Goal: Task Accomplishment & Management: Manage account settings

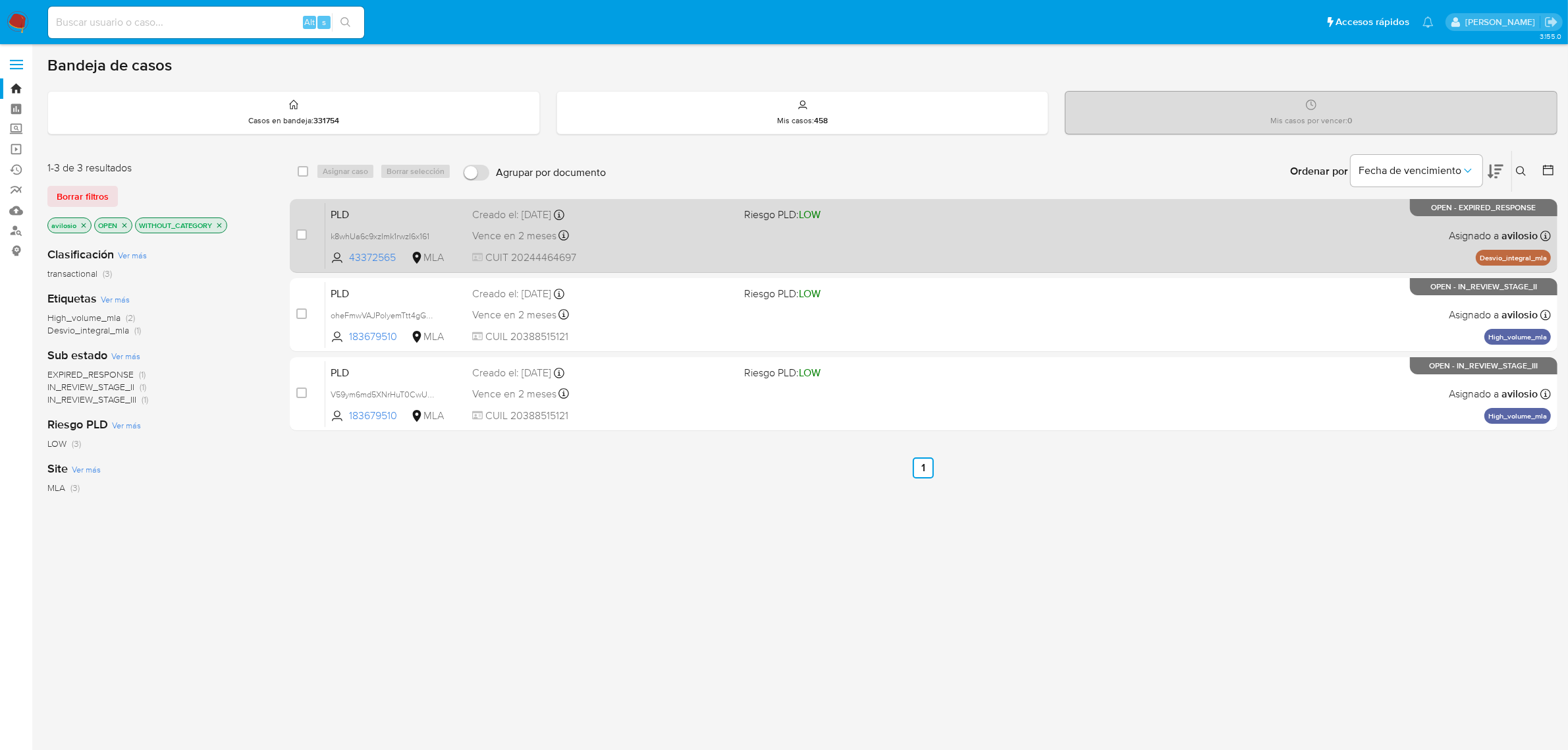
click at [395, 212] on span "PLD" at bounding box center [395, 213] width 131 height 17
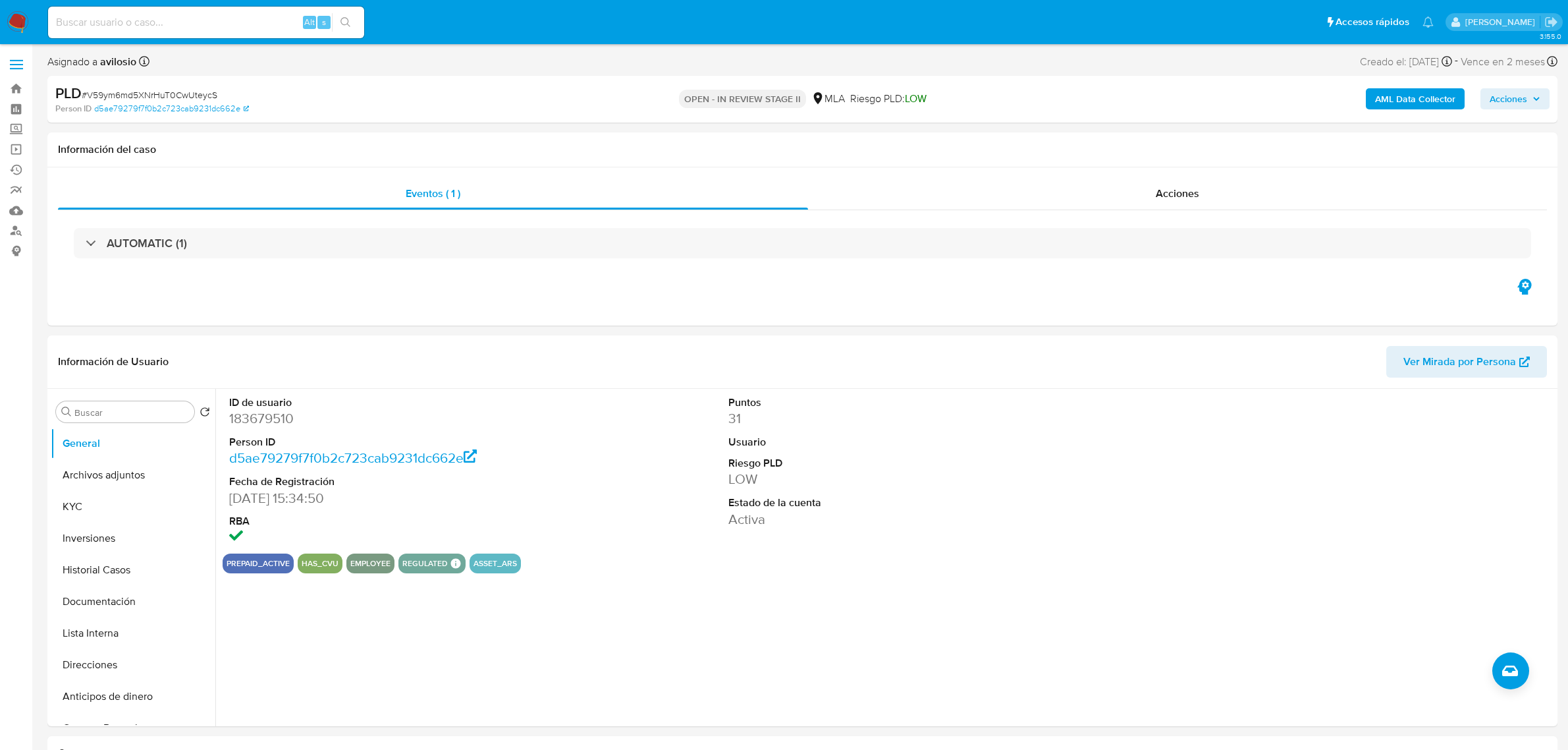
select select "10"
click at [105, 579] on button "Historial Casos" at bounding box center [128, 570] width 154 height 32
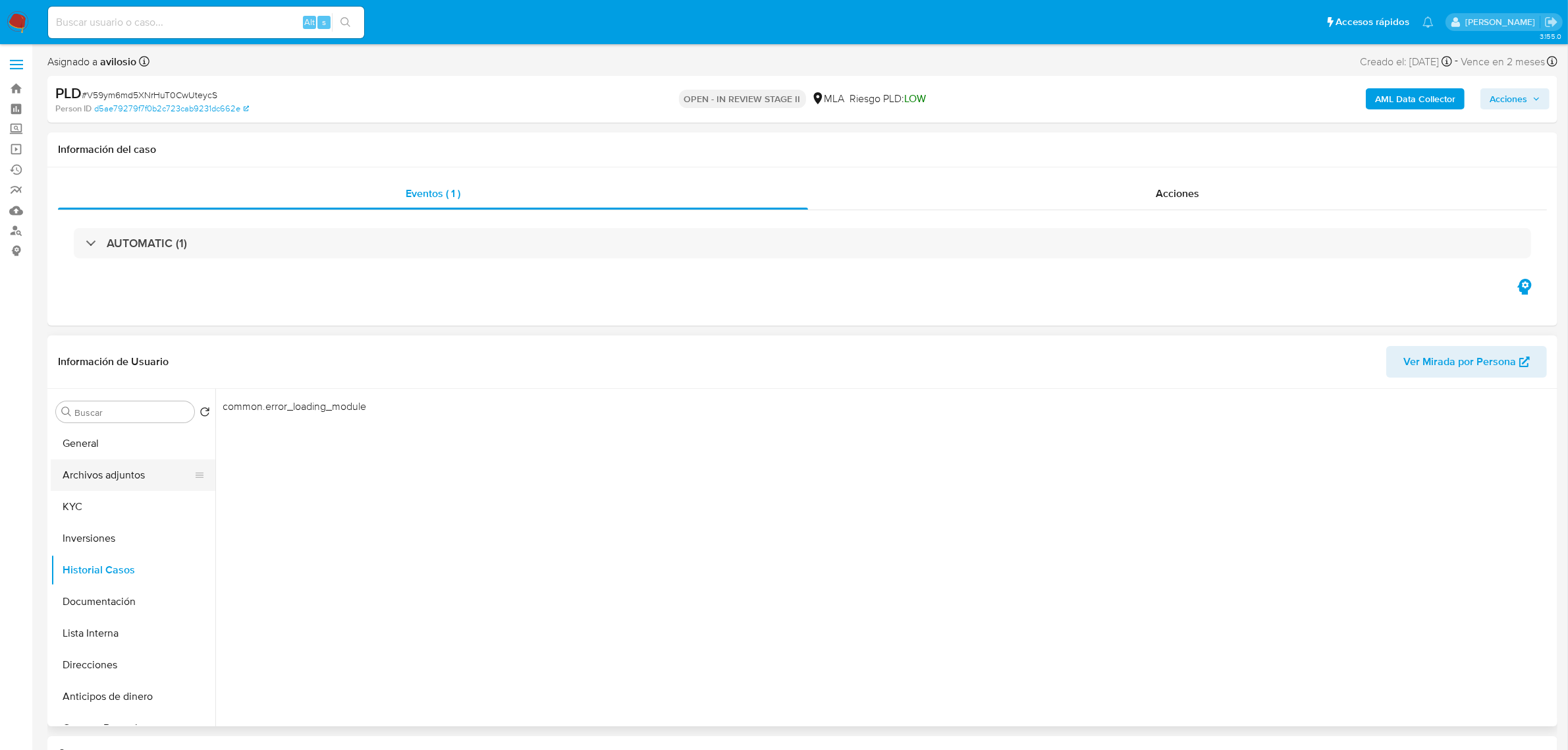
click at [90, 474] on button "Archivos adjuntos" at bounding box center [128, 475] width 154 height 32
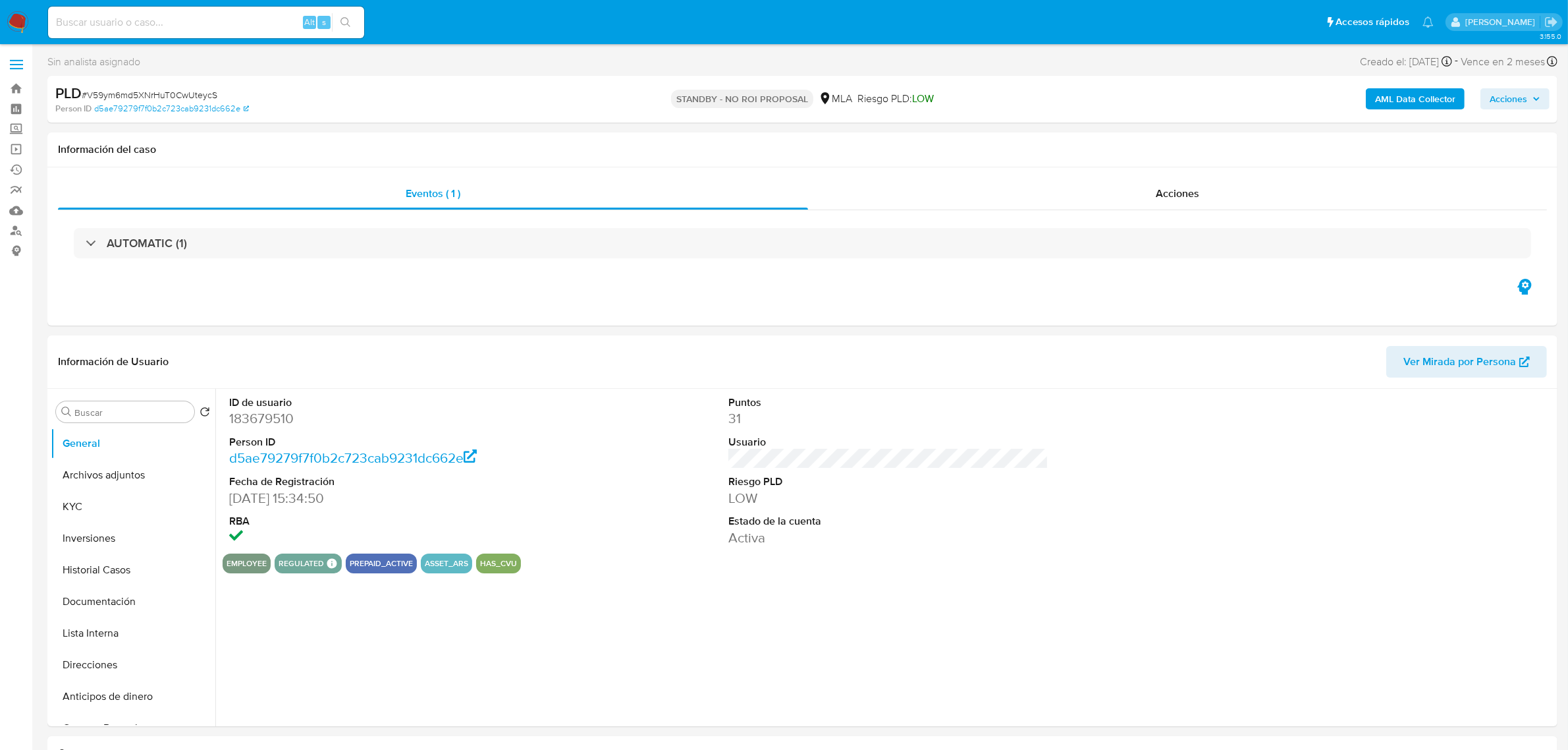
select select "10"
click at [1513, 676] on icon "Crear caso manual" at bounding box center [1510, 670] width 16 height 10
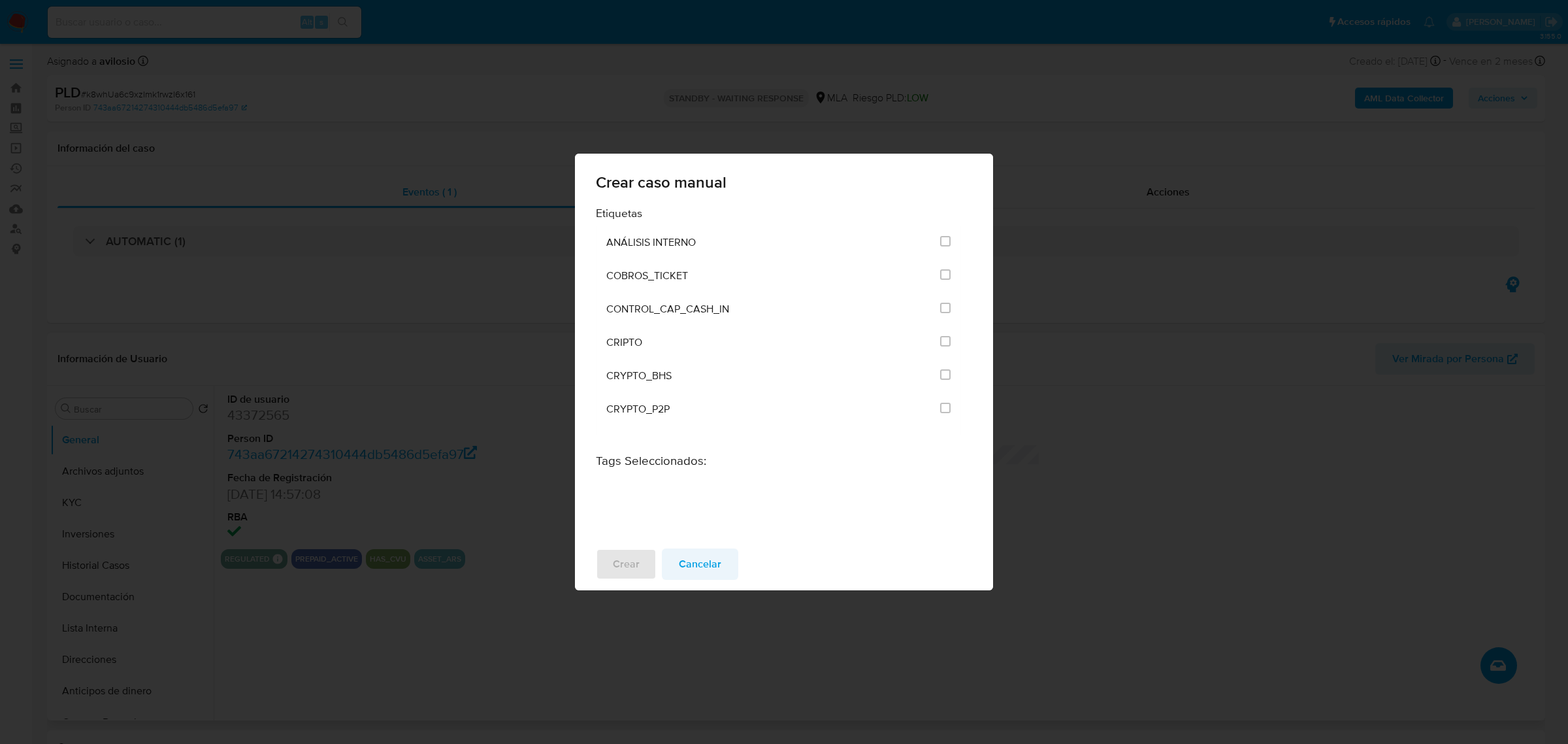
drag, startPoint x: 700, startPoint y: 569, endPoint x: 714, endPoint y: 575, distance: 15.2
click at [700, 570] on span "Cancelar" at bounding box center [700, 564] width 42 height 29
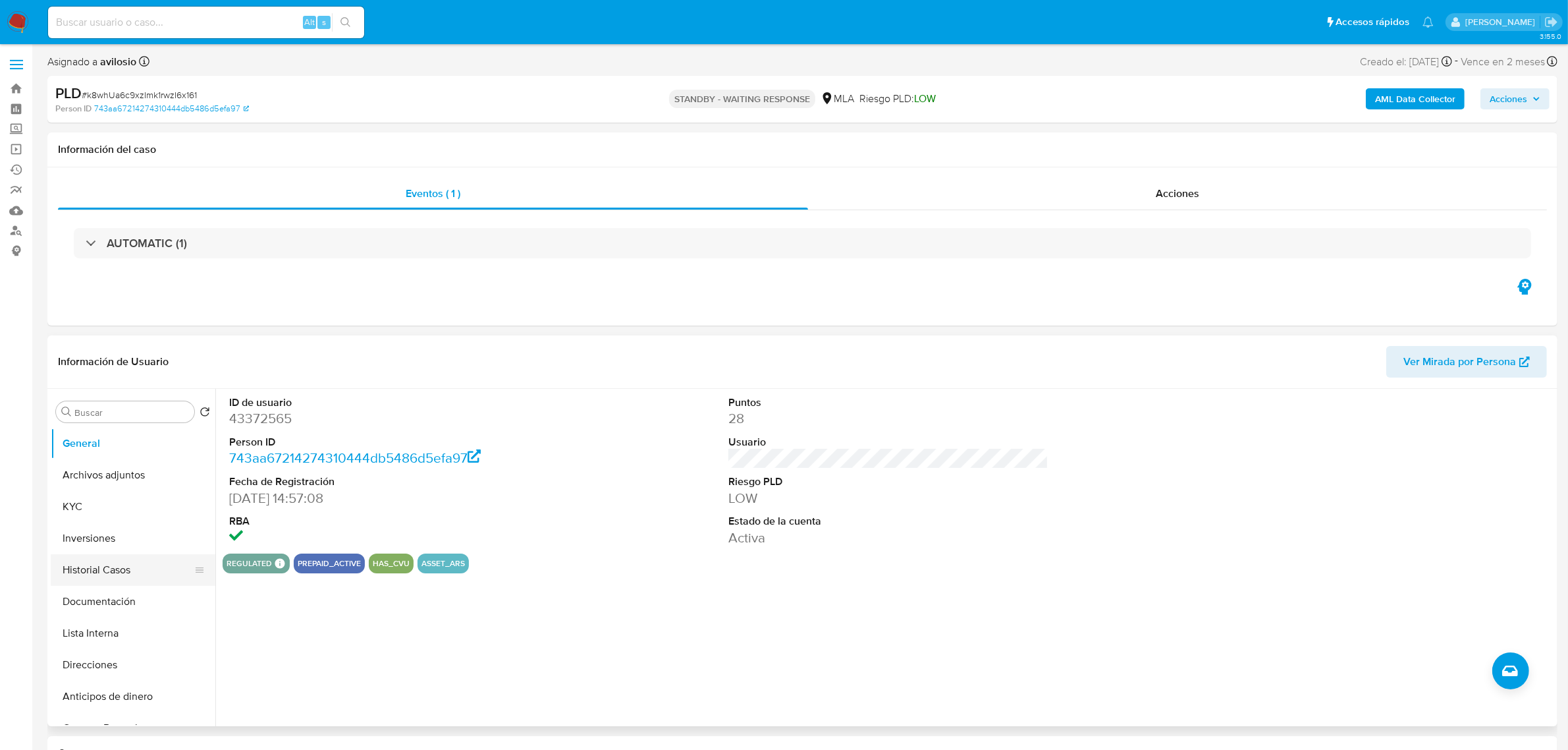
click at [96, 567] on button "Historial Casos" at bounding box center [128, 570] width 154 height 32
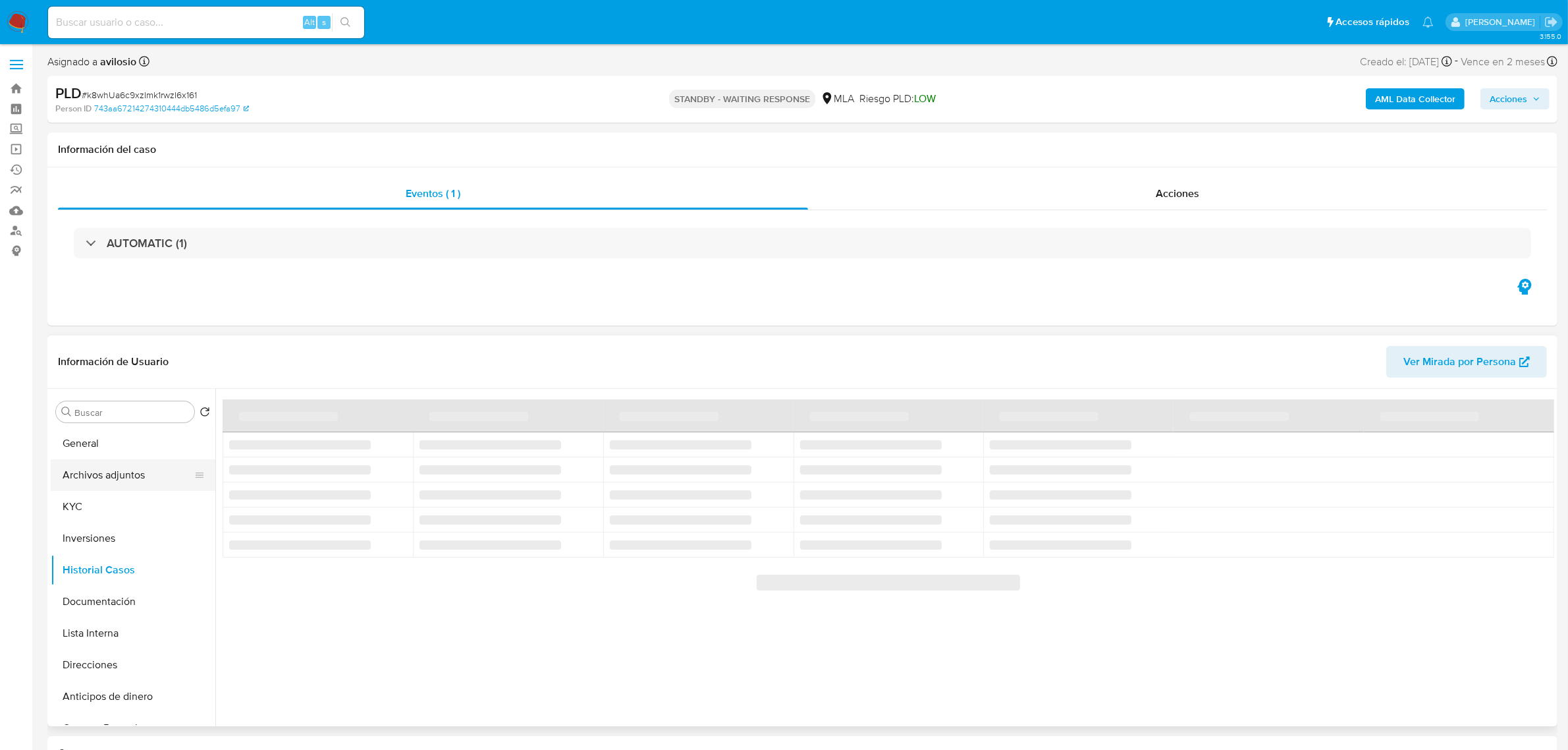
click at [94, 478] on button "Archivos adjuntos" at bounding box center [128, 475] width 154 height 32
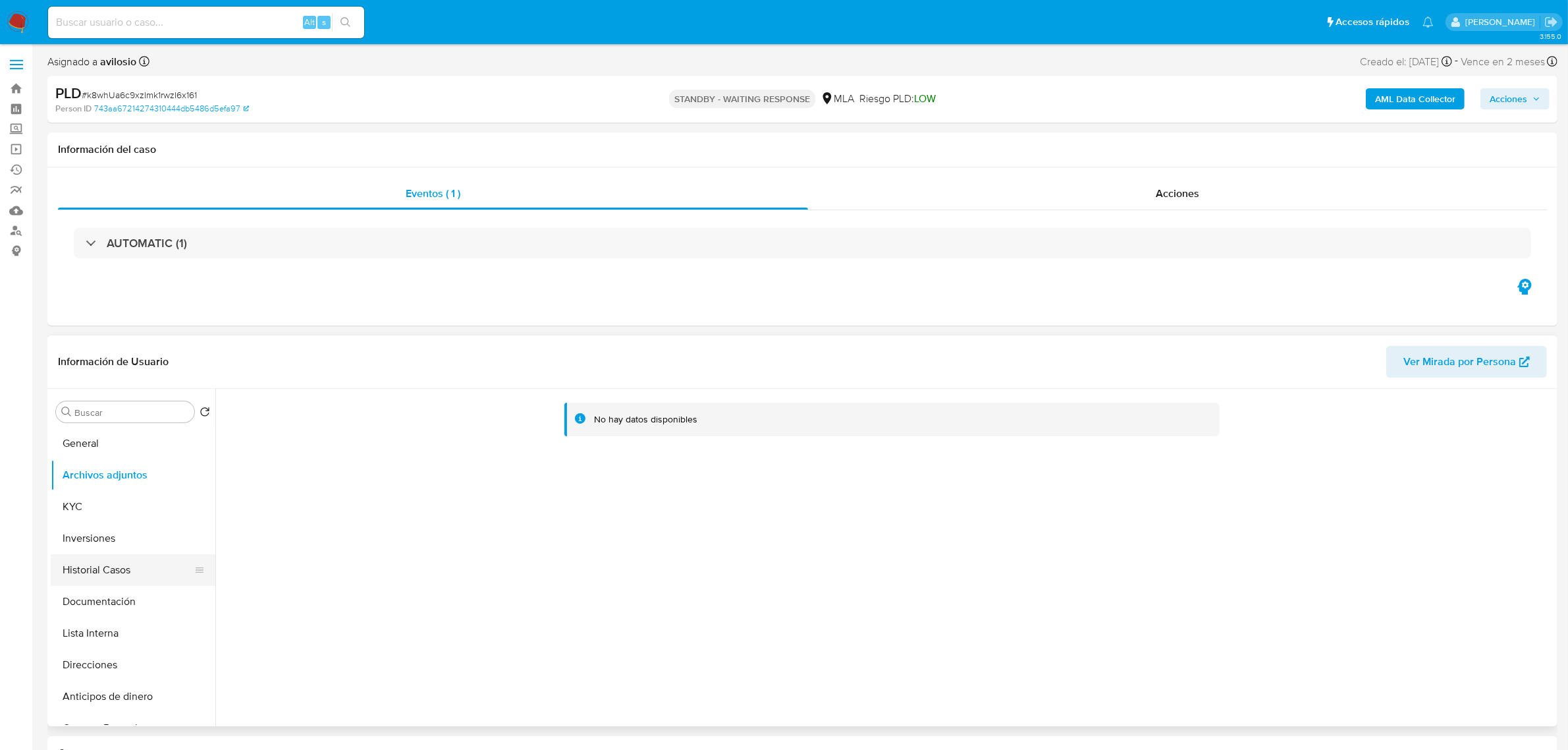
click at [109, 560] on button "Historial Casos" at bounding box center [128, 570] width 154 height 32
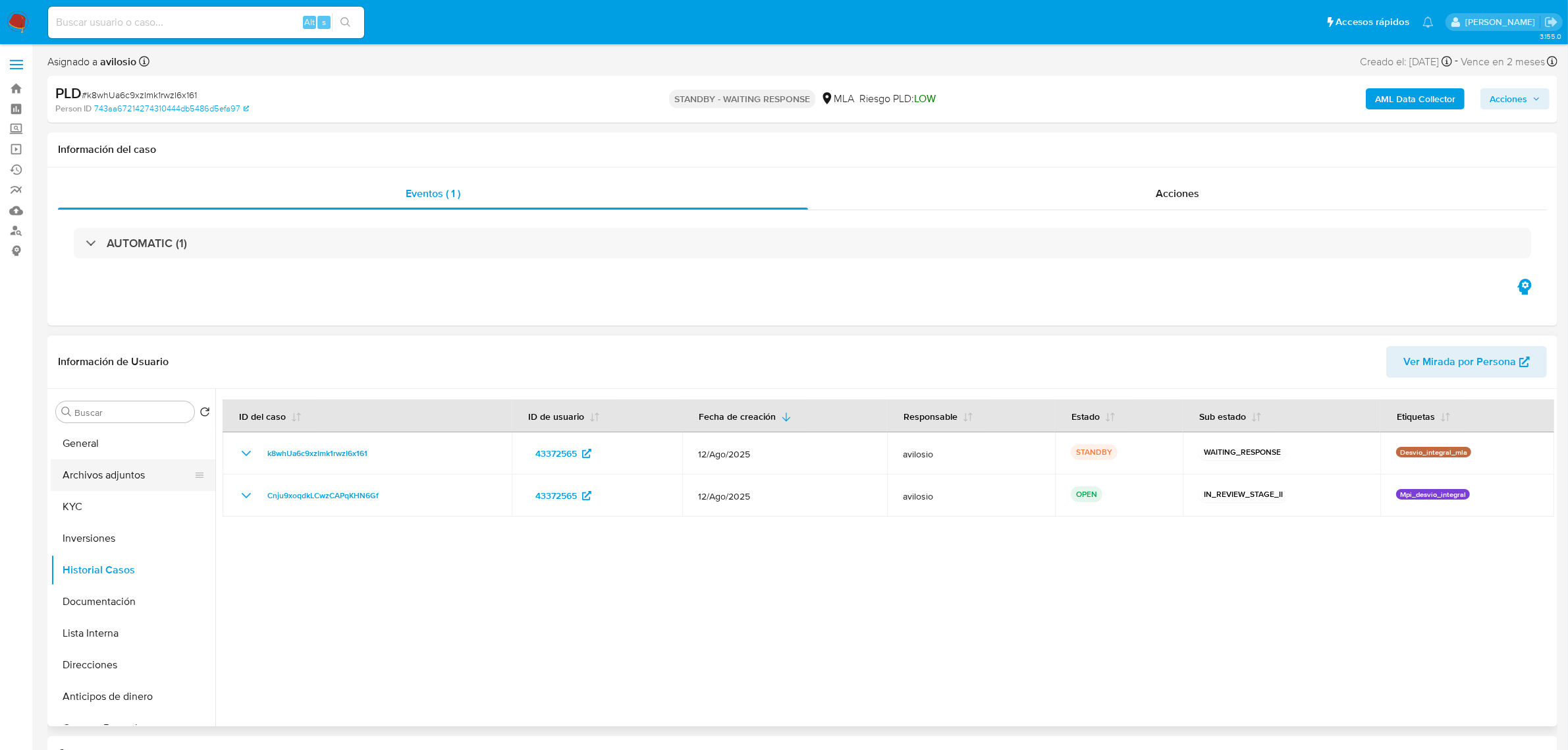
click at [107, 476] on button "Archivos adjuntos" at bounding box center [128, 475] width 154 height 32
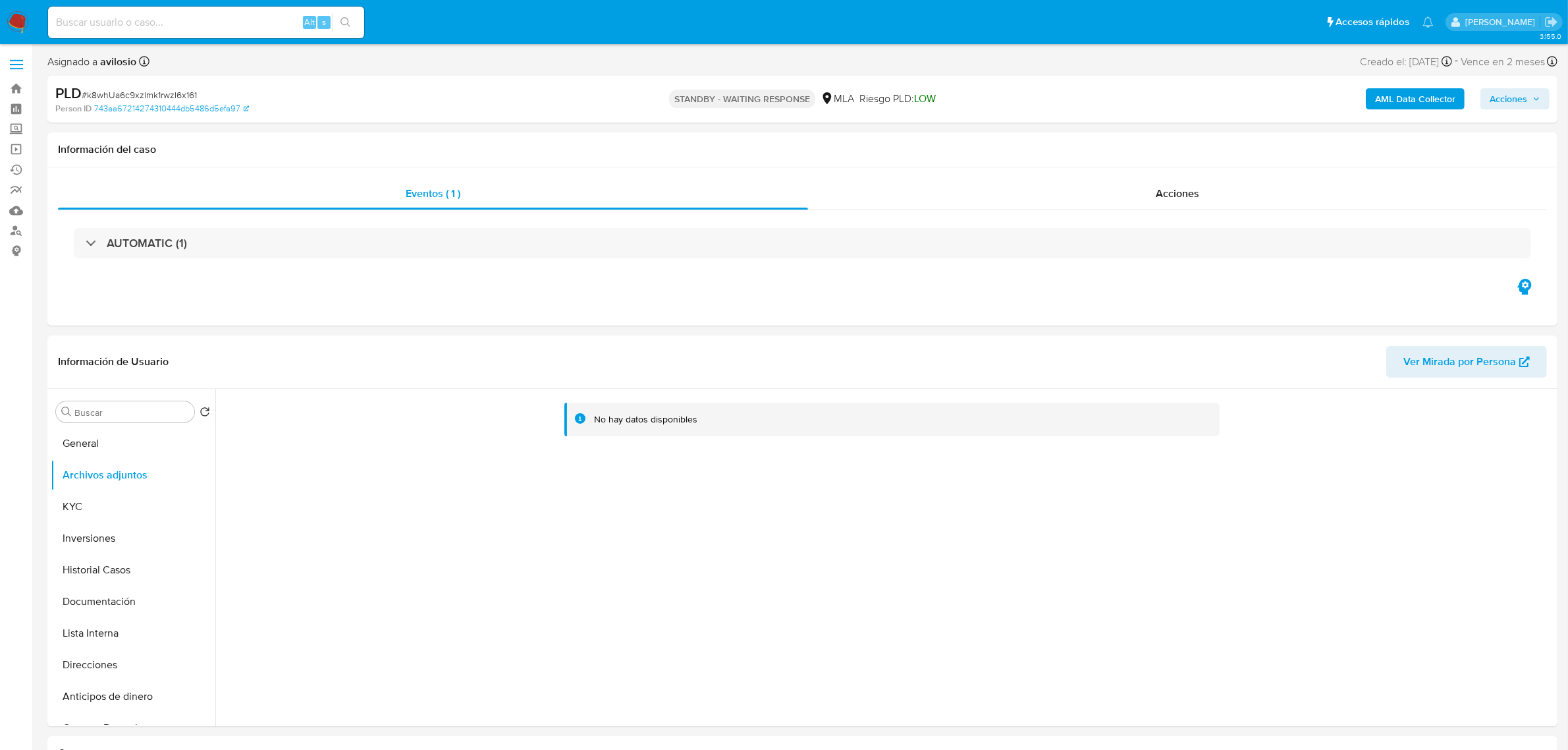
click at [18, 18] on img at bounding box center [17, 22] width 22 height 22
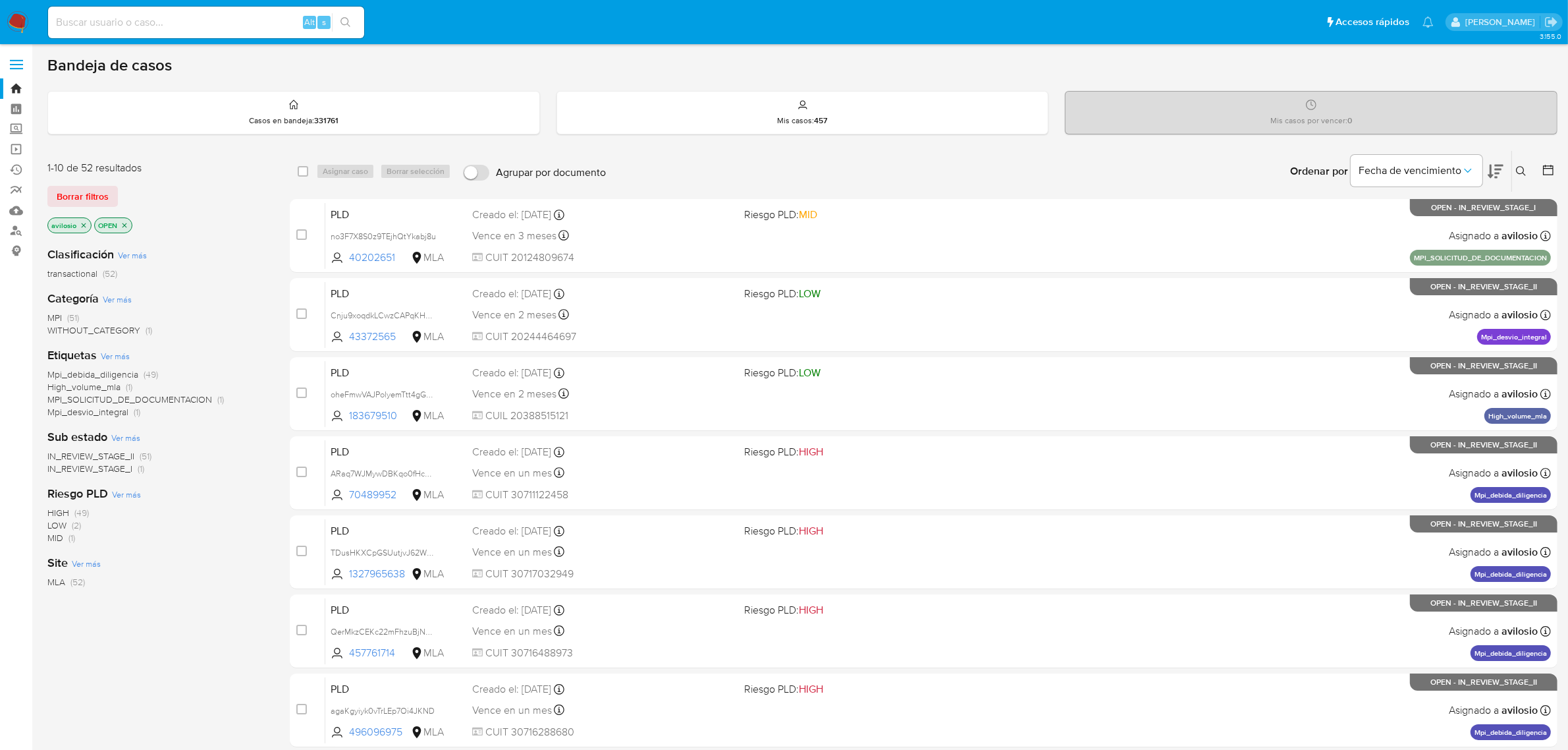
click at [97, 325] on span "WITHOUT_CATEGORY" at bounding box center [93, 330] width 93 height 13
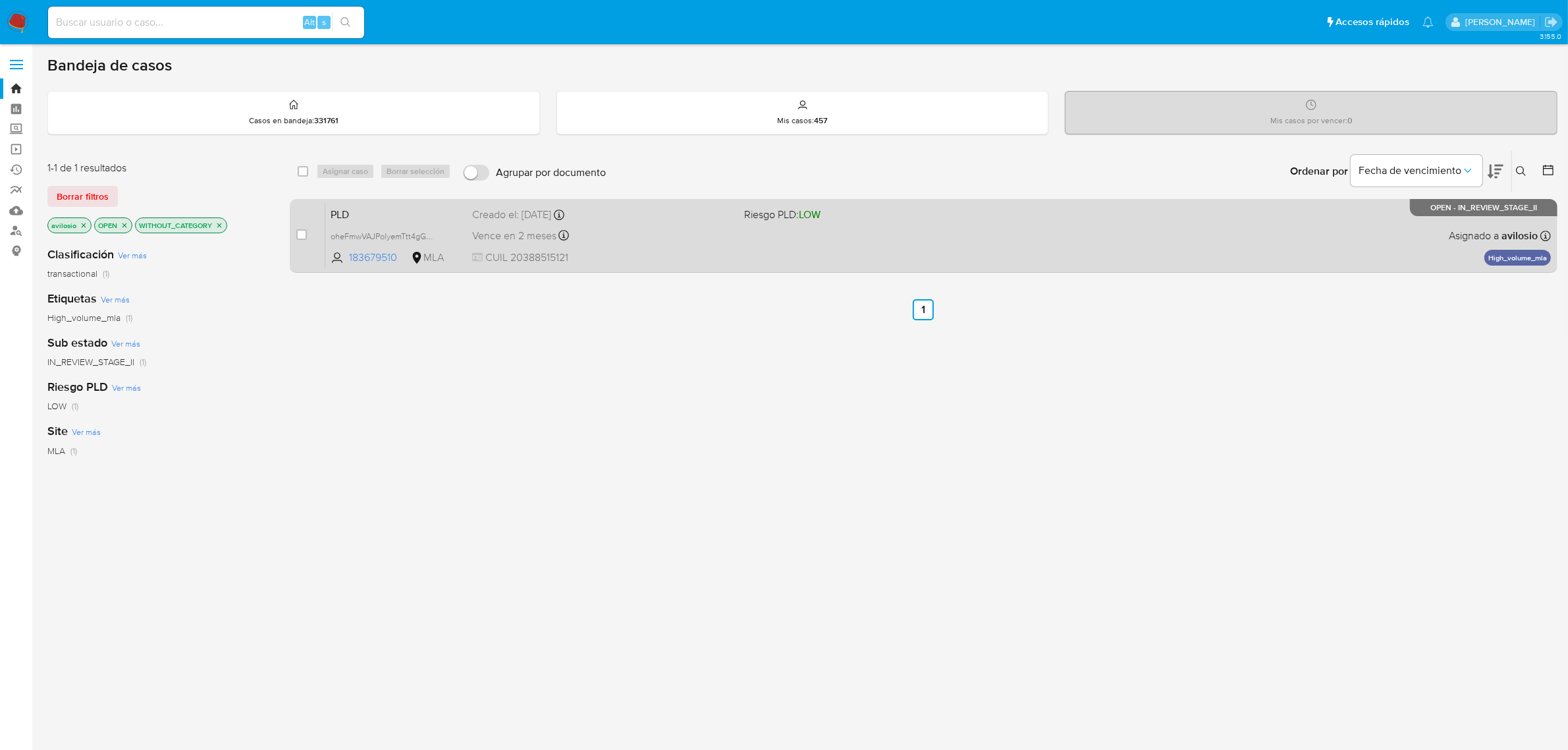
click at [458, 226] on div "PLD oheFmwVAJPolyemTtt4gGzih 183679510 MLA Riesgo PLD: LOW Creado el: 12/08/202…" at bounding box center [938, 235] width 1226 height 67
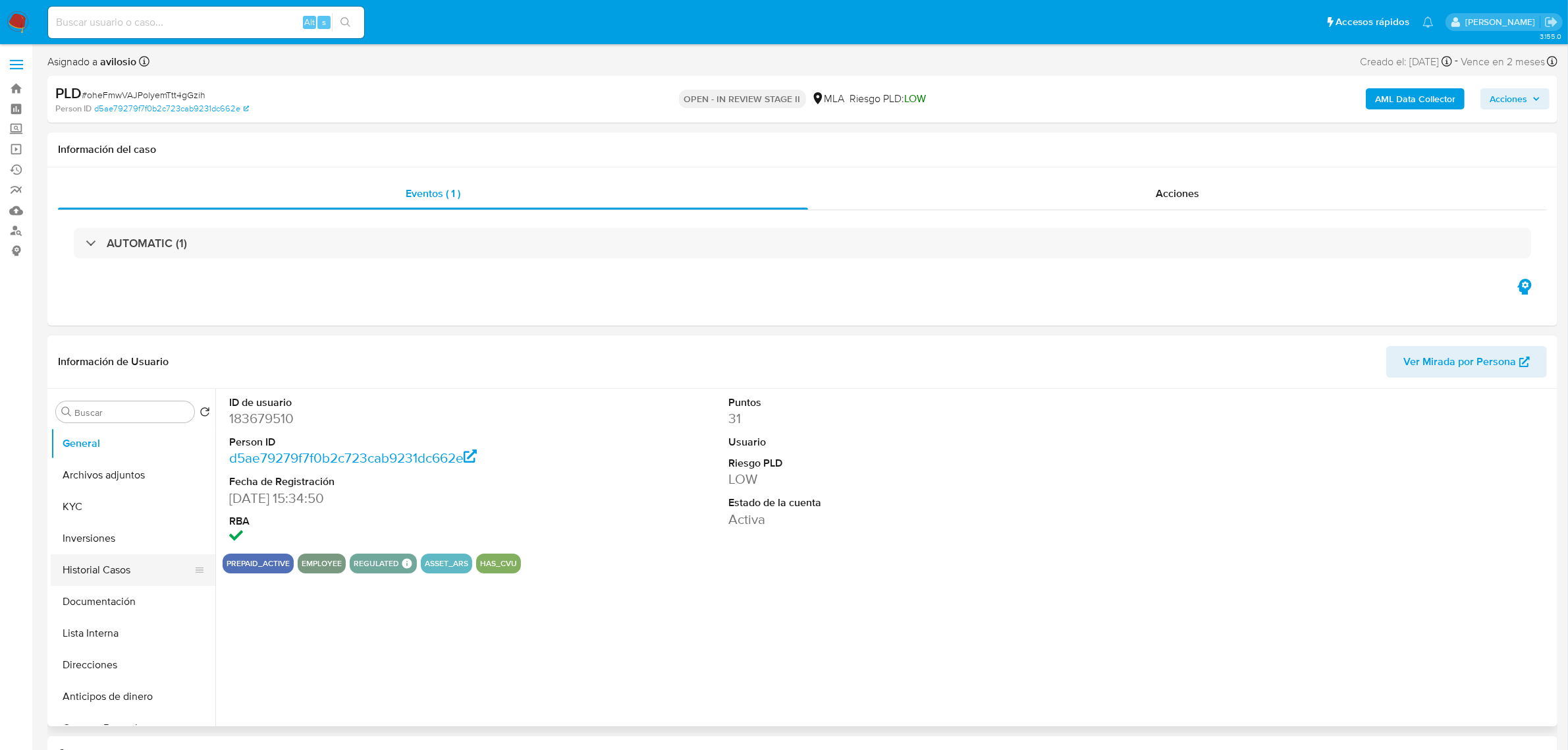
click at [132, 568] on button "Historial Casos" at bounding box center [128, 570] width 154 height 32
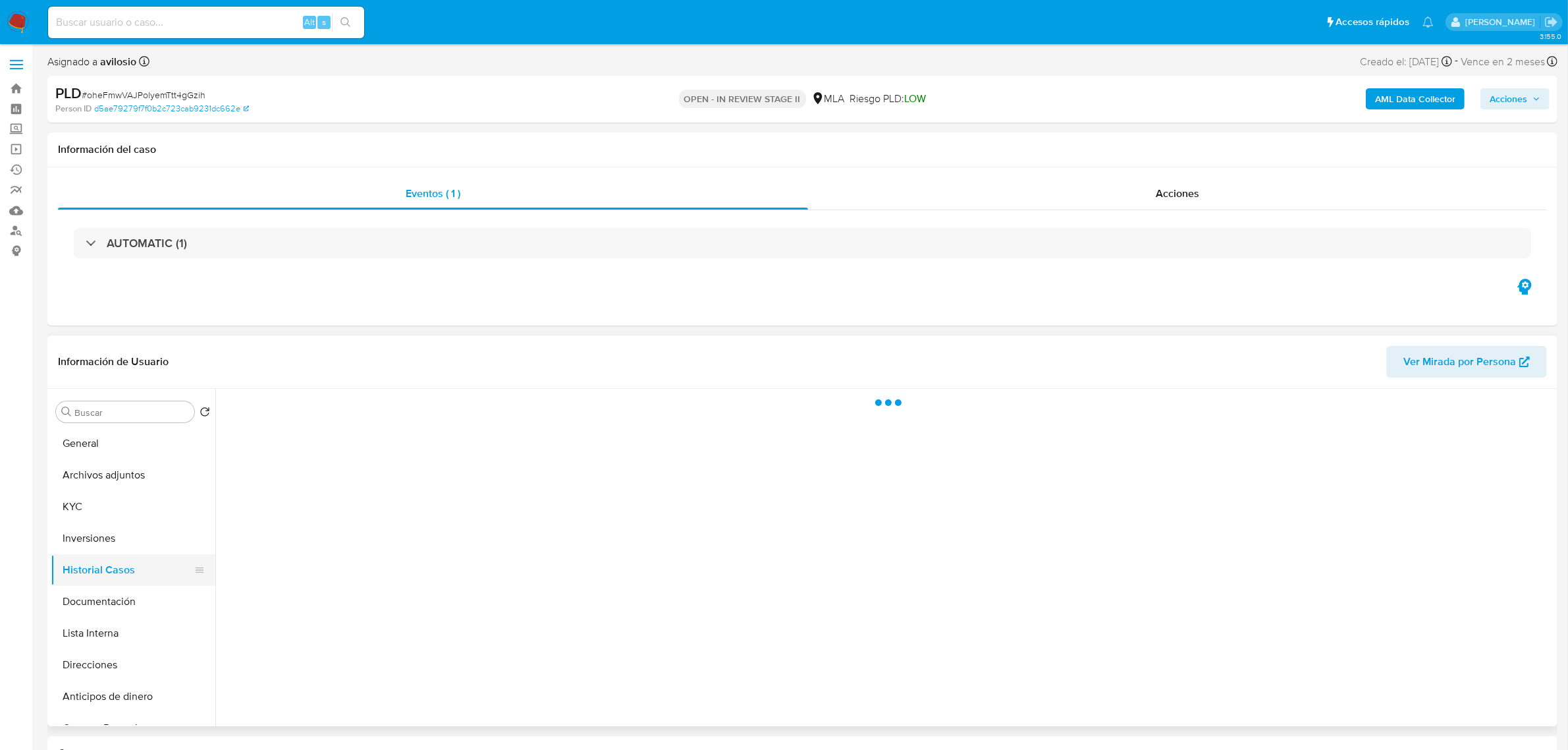
select select "10"
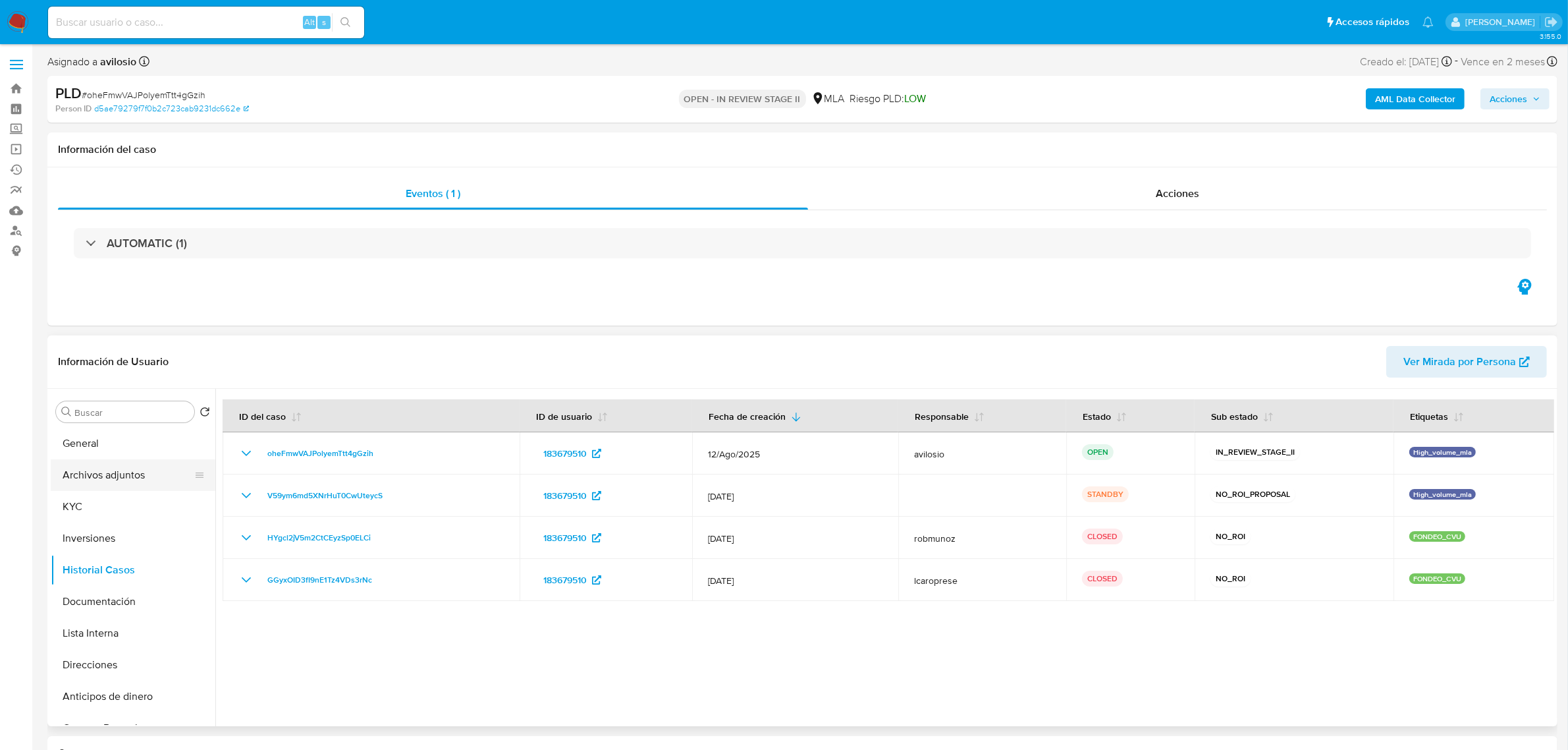
click at [132, 470] on button "Archivos adjuntos" at bounding box center [128, 475] width 154 height 32
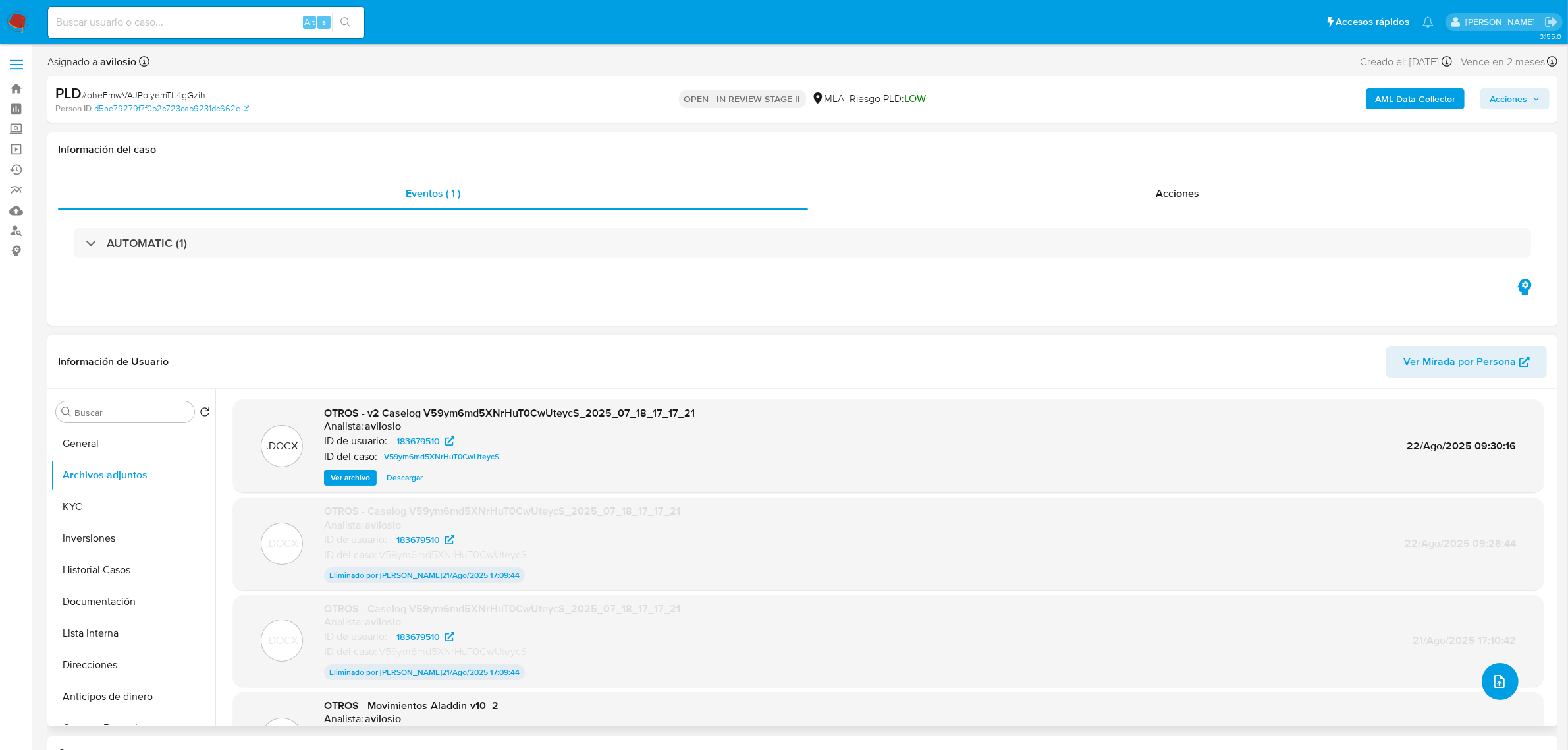
click at [1498, 688] on icon "upload-file" at bounding box center [1499, 681] width 16 height 16
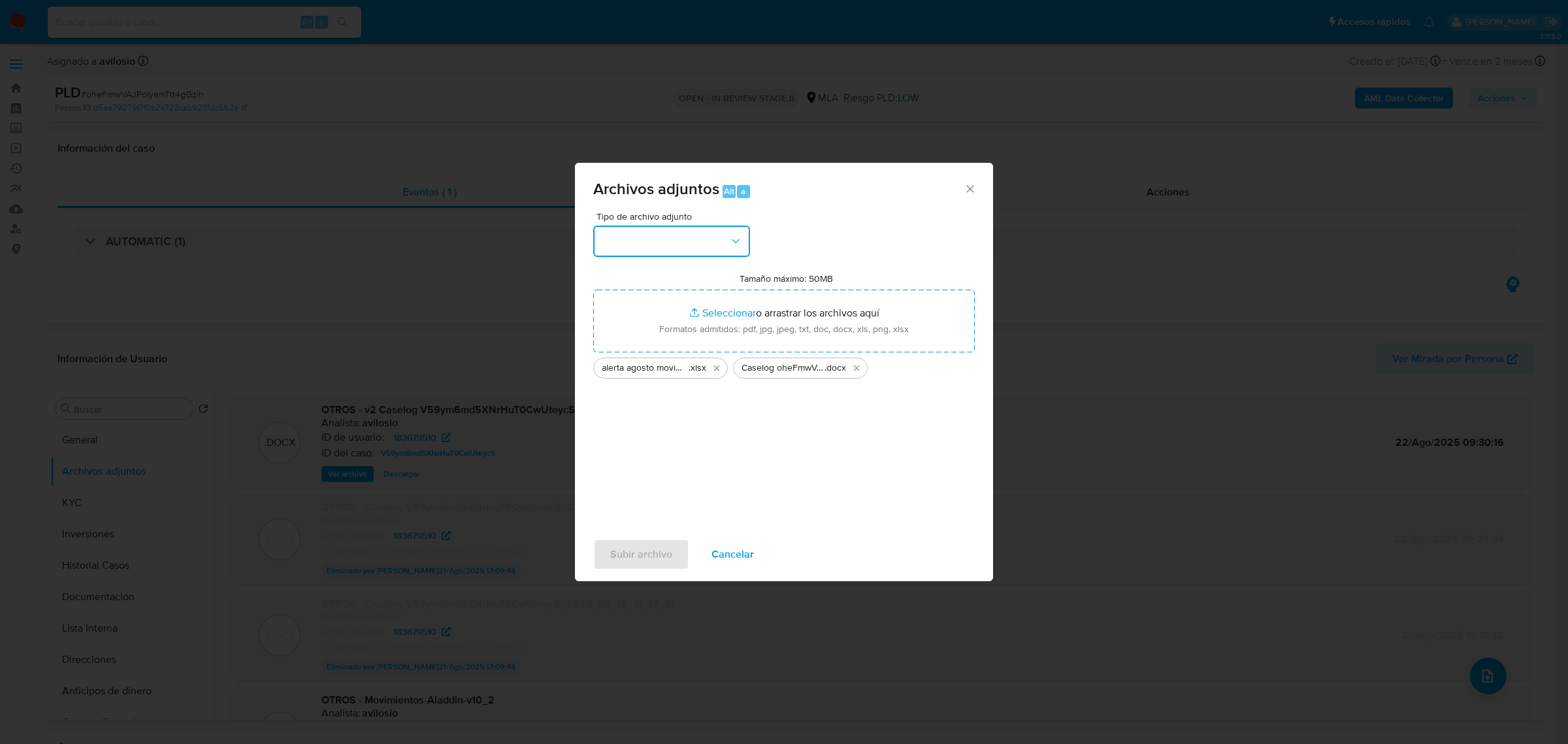
click at [732, 241] on icon "button" at bounding box center [735, 241] width 13 height 13
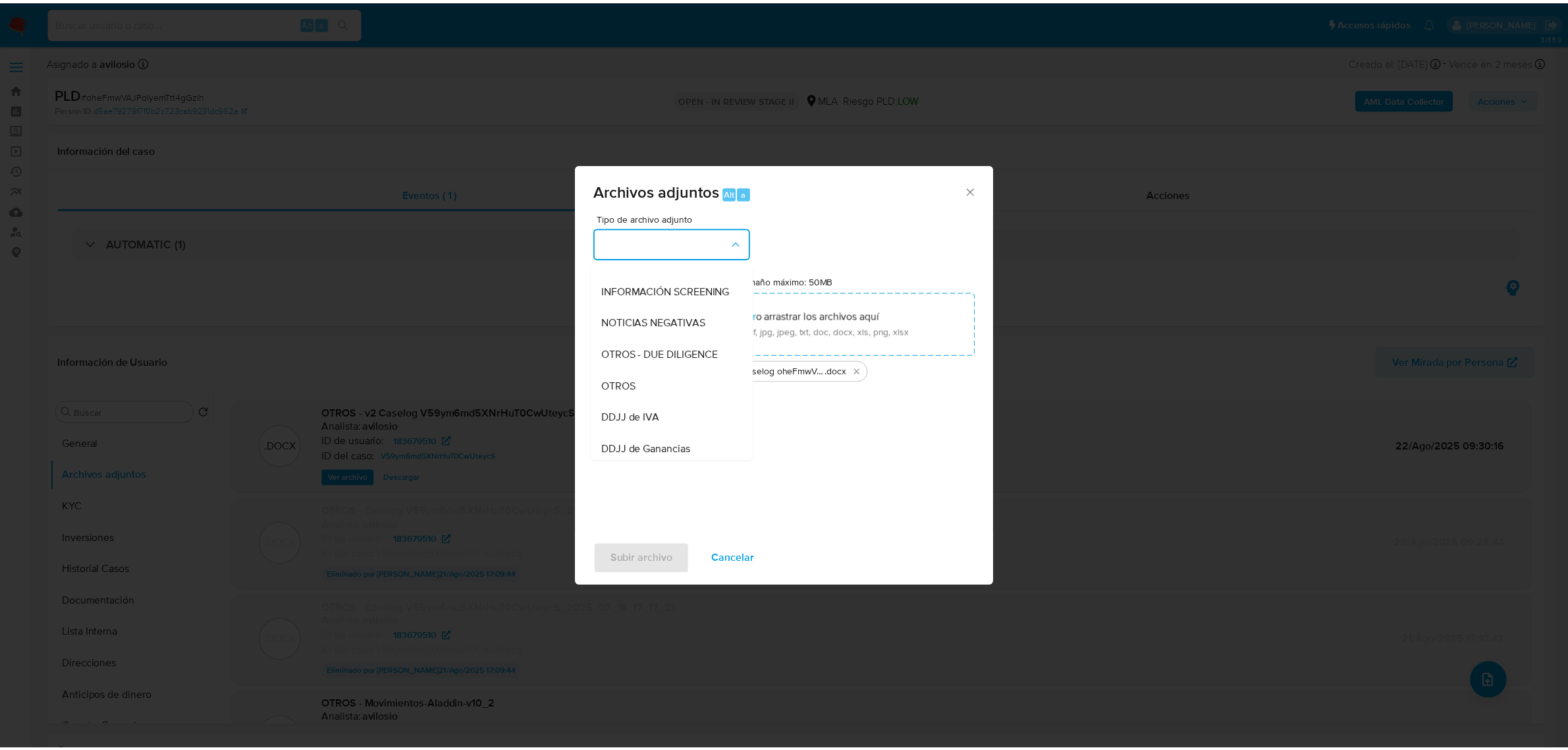
scroll to position [100, 0]
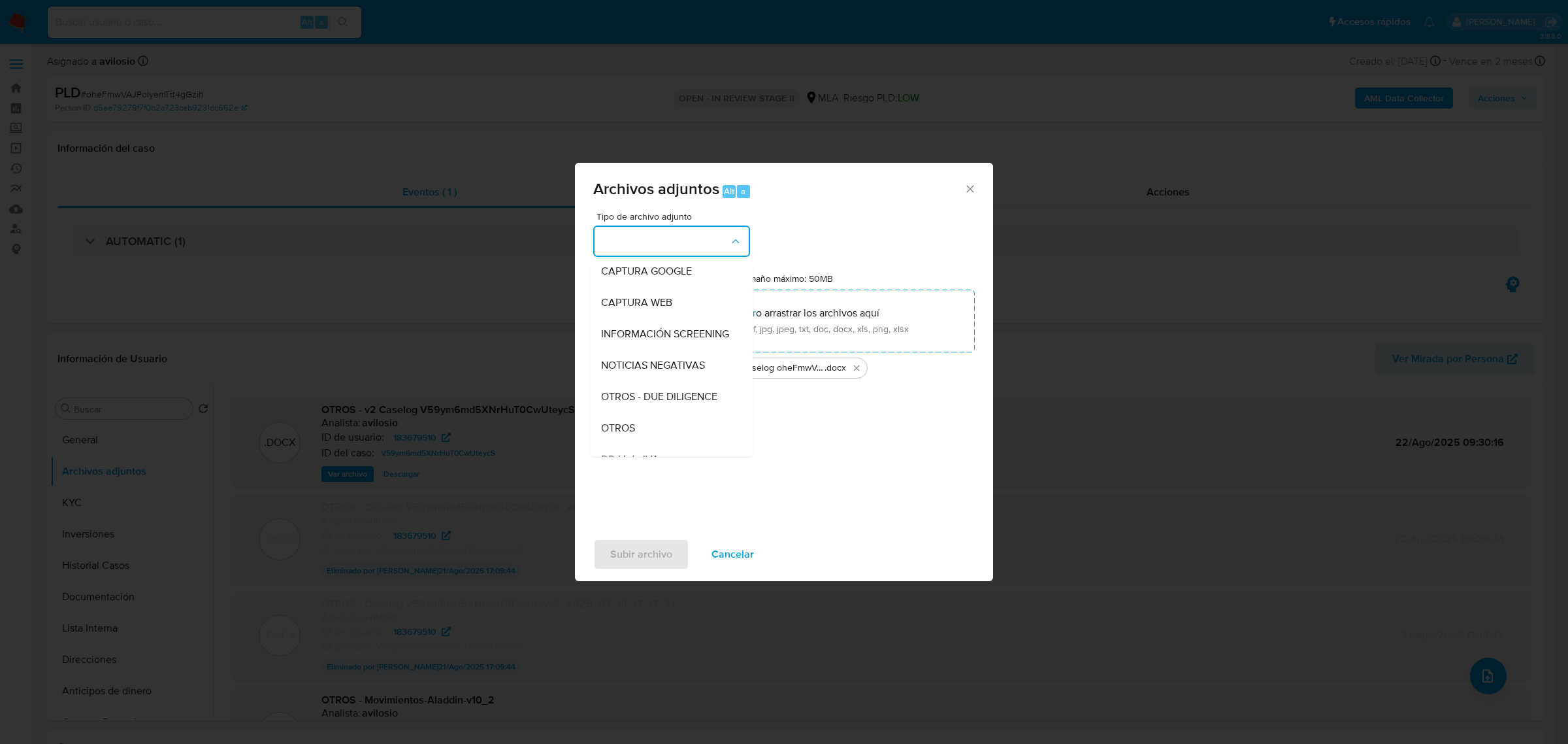
click at [675, 429] on div "OTROS" at bounding box center [668, 428] width 134 height 31
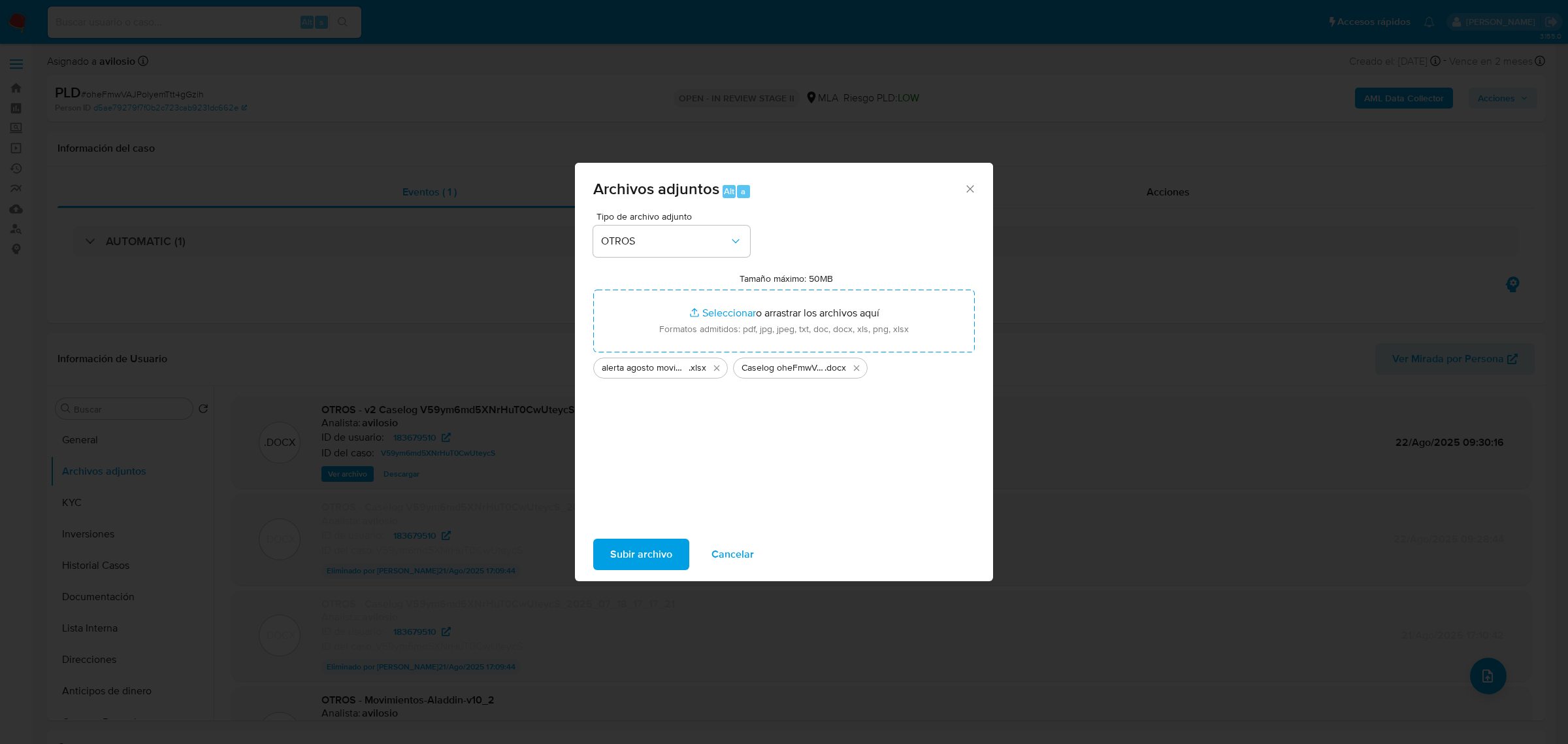
click at [639, 547] on span "Subir archivo" at bounding box center [641, 554] width 62 height 29
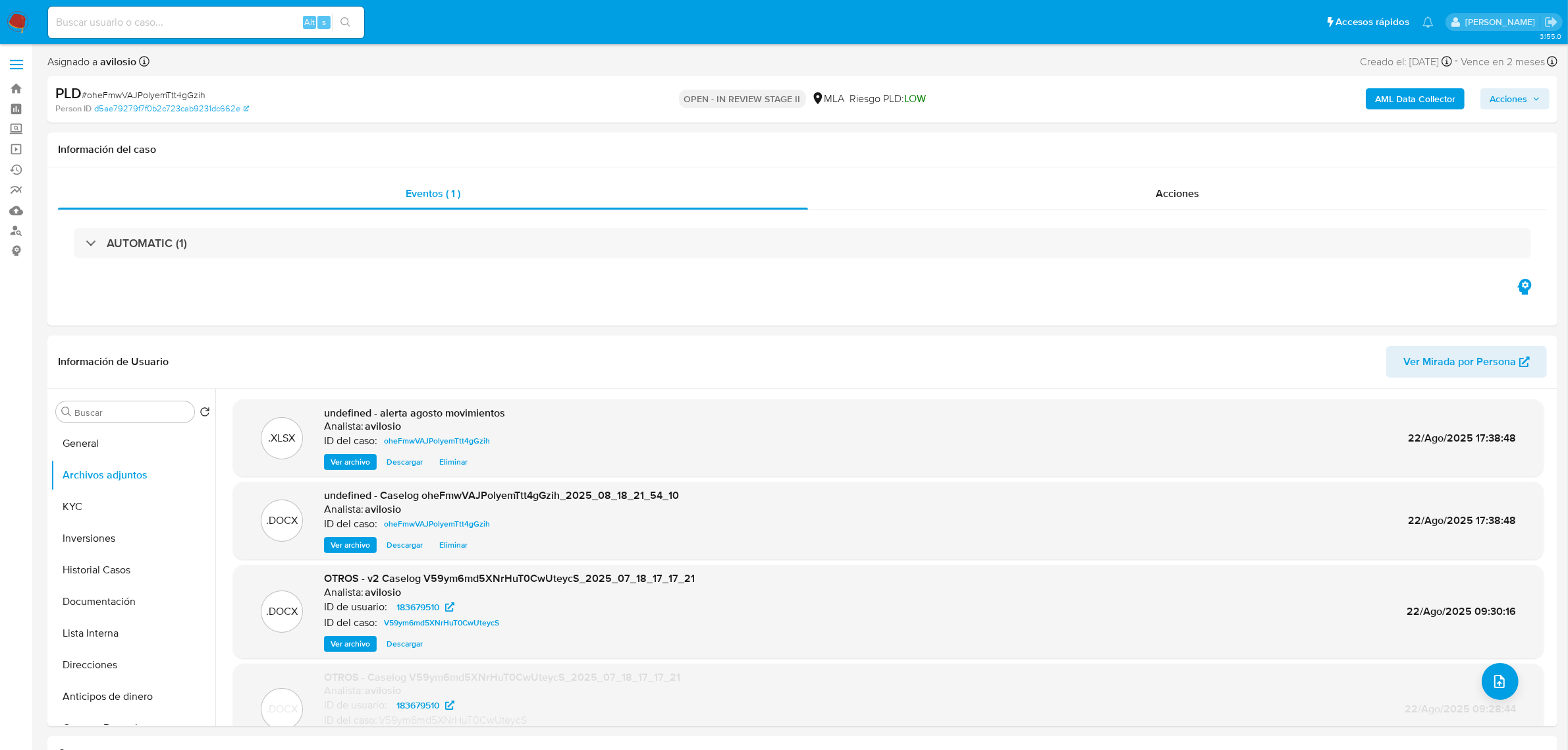
click at [1498, 97] on span "Acciones" at bounding box center [1508, 98] width 37 height 21
click at [1158, 133] on span "Resolución del caso" at bounding box center [1140, 140] width 94 height 15
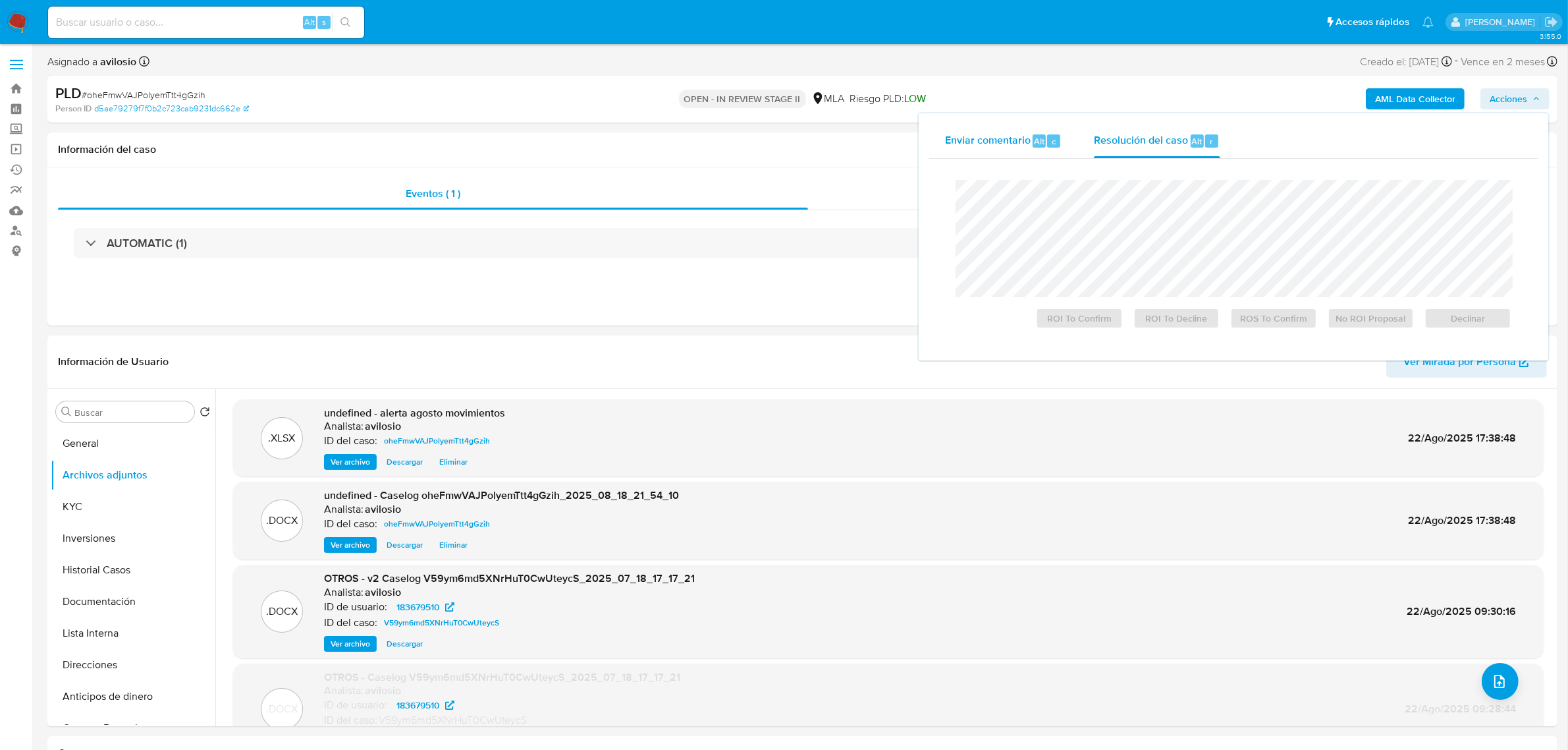
click at [1006, 135] on span "Enviar comentario" at bounding box center [988, 140] width 86 height 15
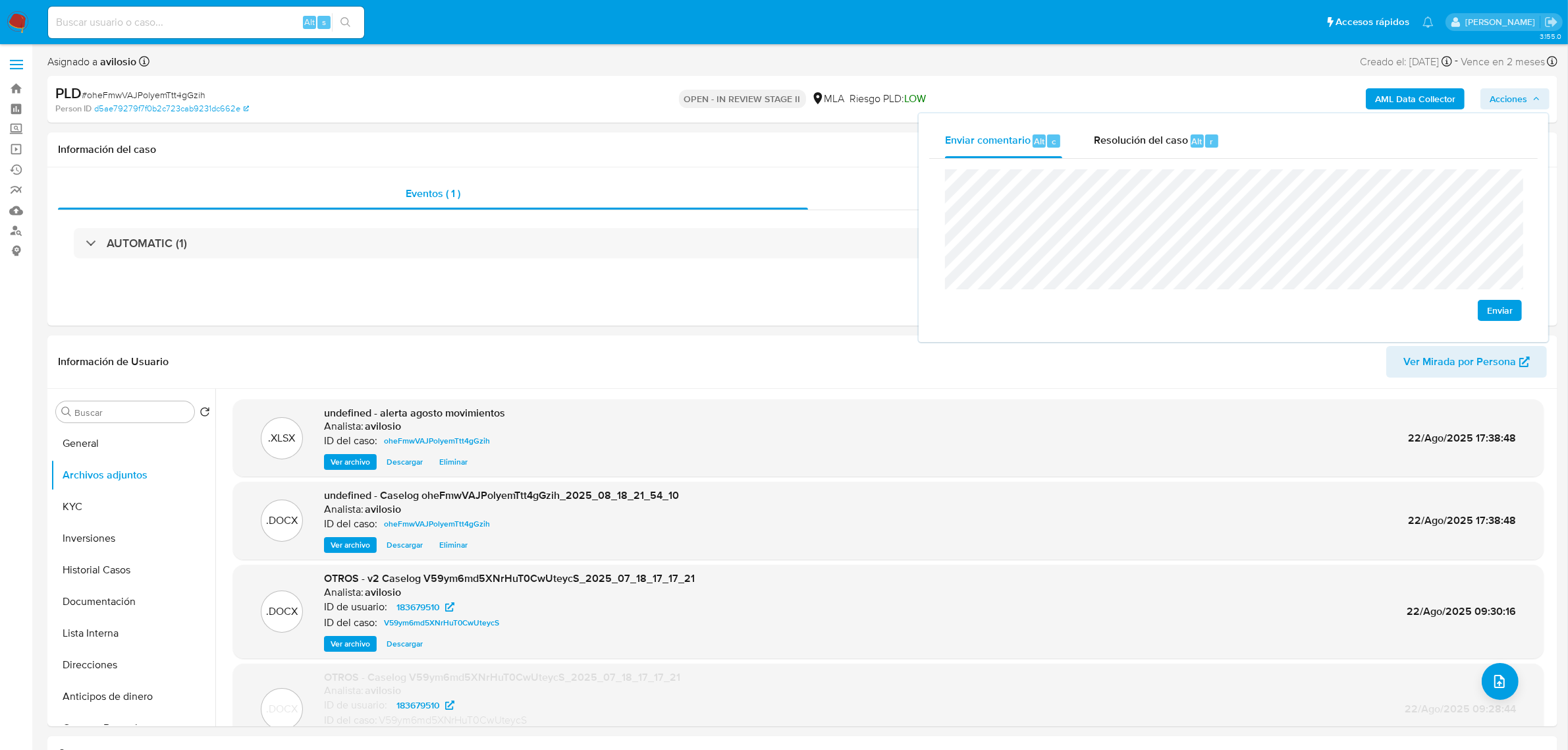
click at [1493, 304] on span "Enviar" at bounding box center [1499, 310] width 25 height 18
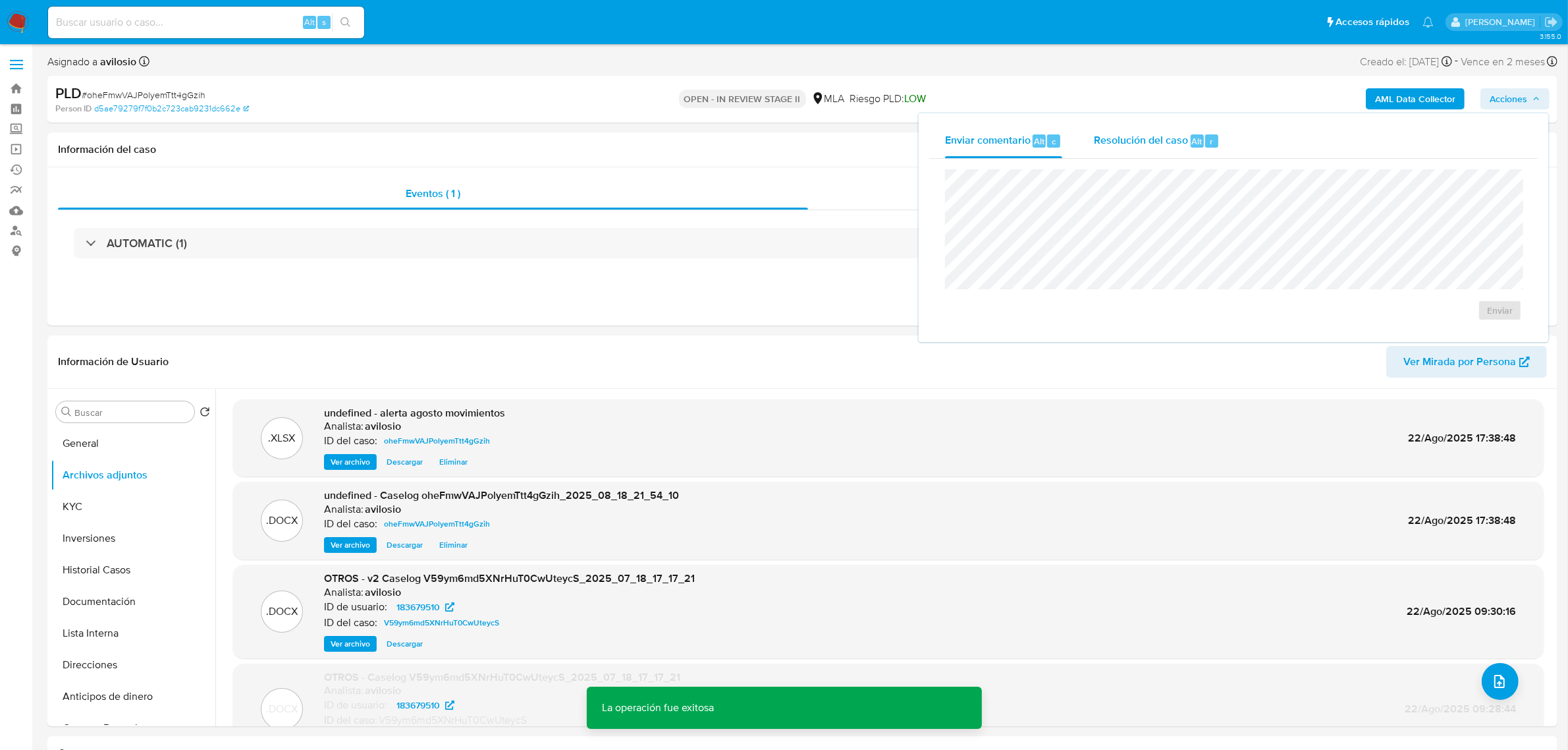
click at [1192, 131] on div "Resolución del caso Alt r" at bounding box center [1156, 140] width 126 height 34
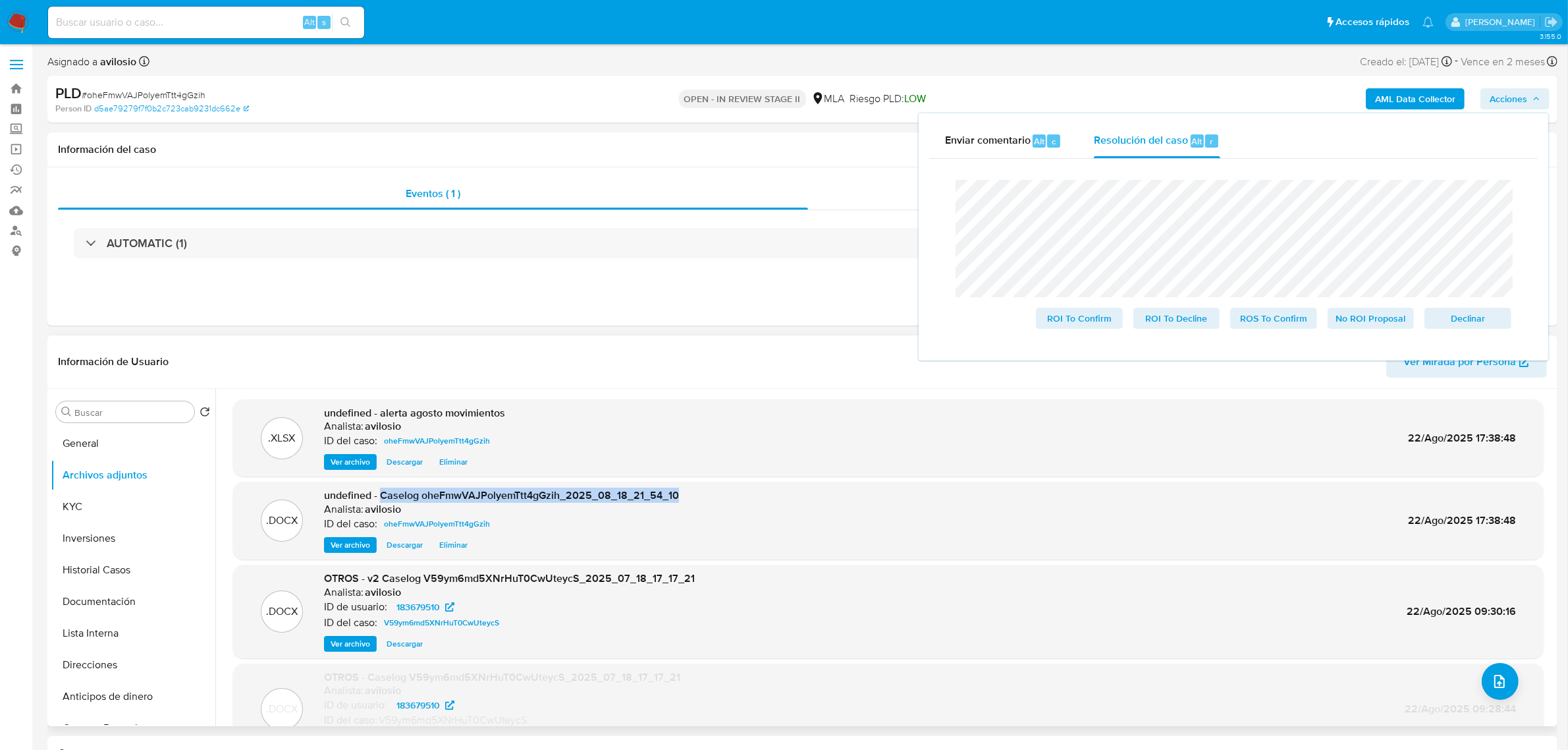
drag, startPoint x: 715, startPoint y: 488, endPoint x: 380, endPoint y: 499, distance: 335.2
click at [380, 499] on div ".DOCX undefined - Caselog oheFmwVAJPolyemTtt4gGzih_2025_08_18_21_54_10 Analista…" at bounding box center [887, 520] width 1297 height 64
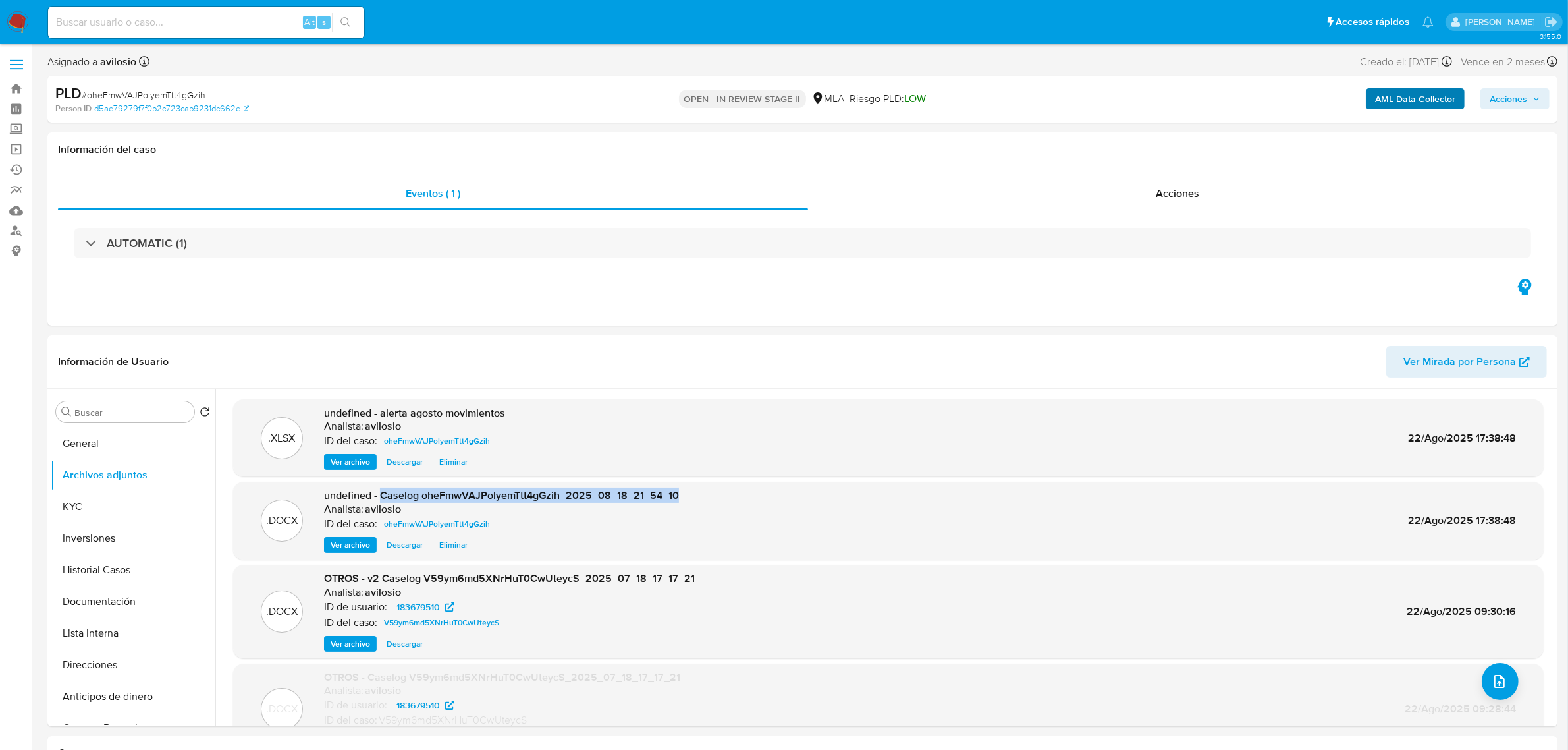
copy span "Caselog oheFmwVAJPolyemTtt4gGzih_2025_08_18_21_54_10"
click at [1509, 90] on span "Acciones" at bounding box center [1508, 98] width 37 height 21
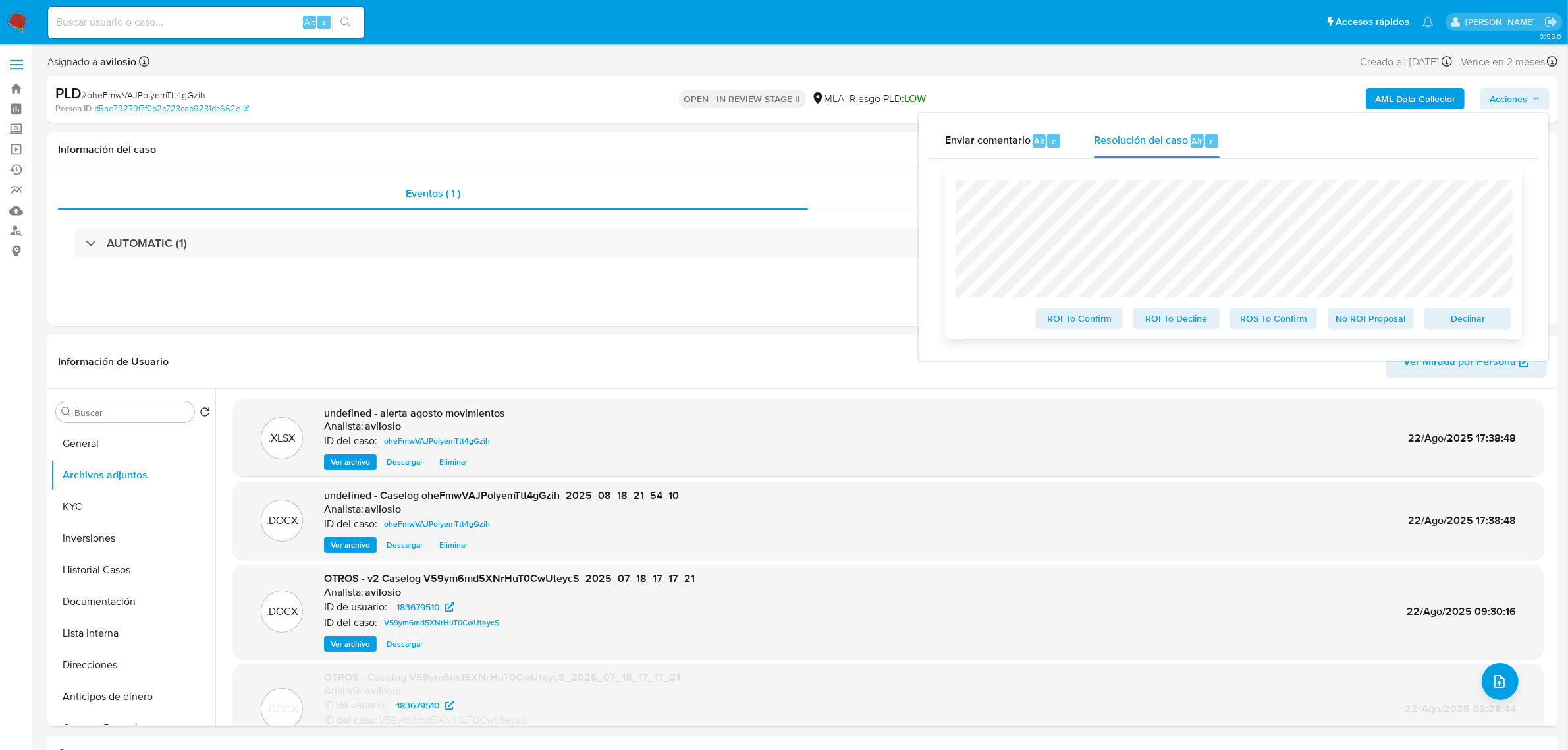
click at [1373, 327] on span "No ROI Proposal" at bounding box center [1371, 318] width 68 height 18
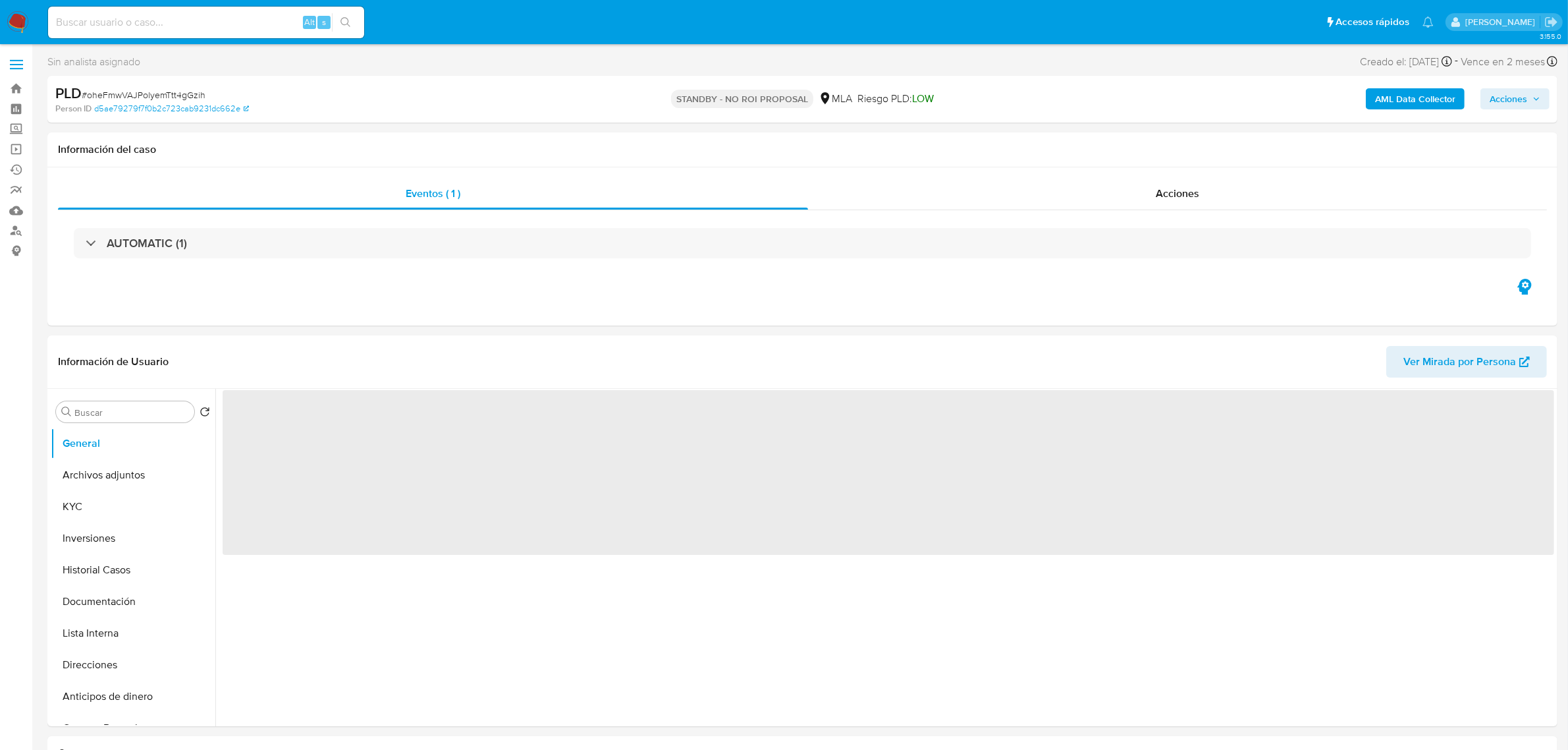
click at [15, 14] on img at bounding box center [17, 22] width 22 height 22
